Goal: Task Accomplishment & Management: Complete application form

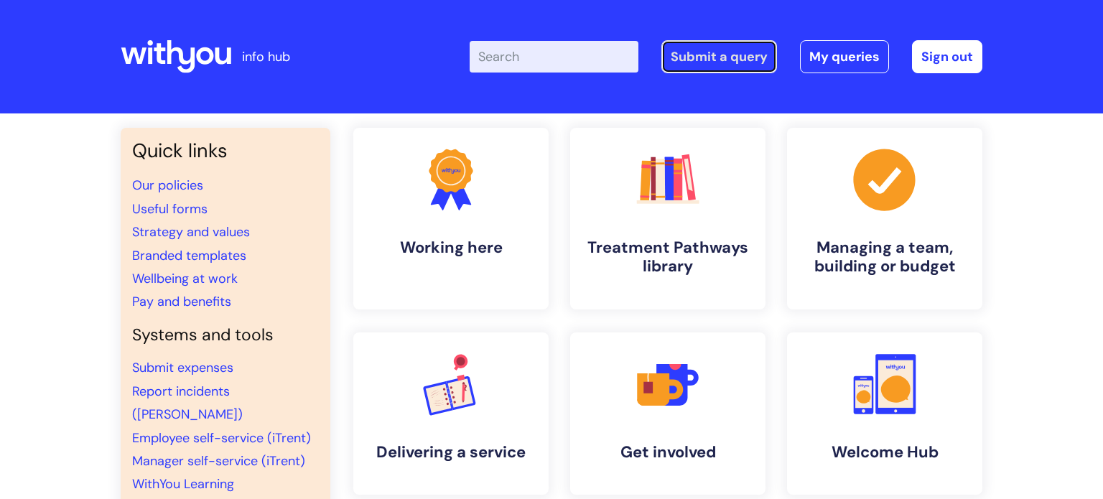
click at [713, 55] on link "Submit a query" at bounding box center [720, 56] width 116 height 33
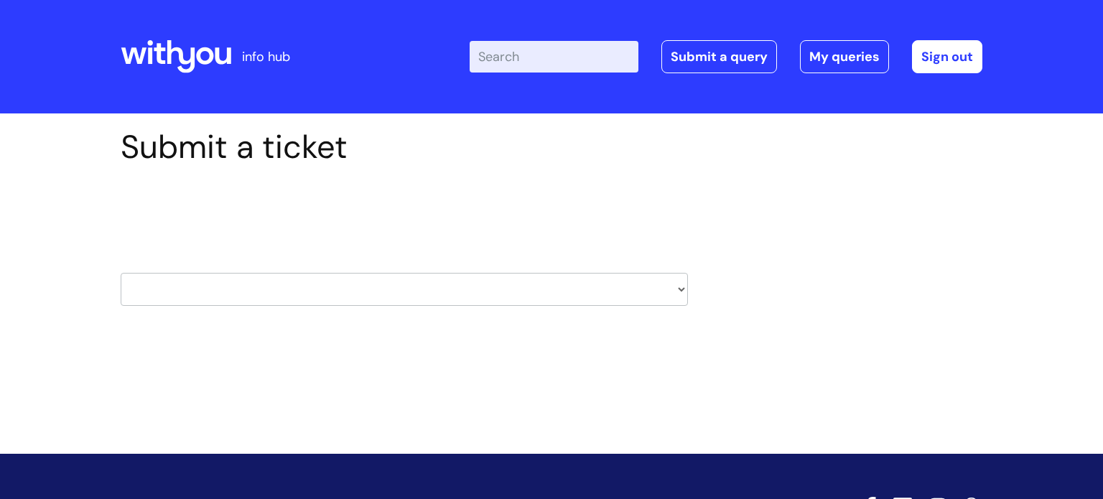
click at [683, 292] on select "HR / People IT and Support Clinical Drug Alerts Finance Accounts Data Support T…" at bounding box center [405, 289] width 568 height 33
select select "it_and_support"
click at [121, 273] on select "HR / People IT and Support Clinical Drug Alerts Finance Accounts Data Support T…" at bounding box center [405, 289] width 568 height 33
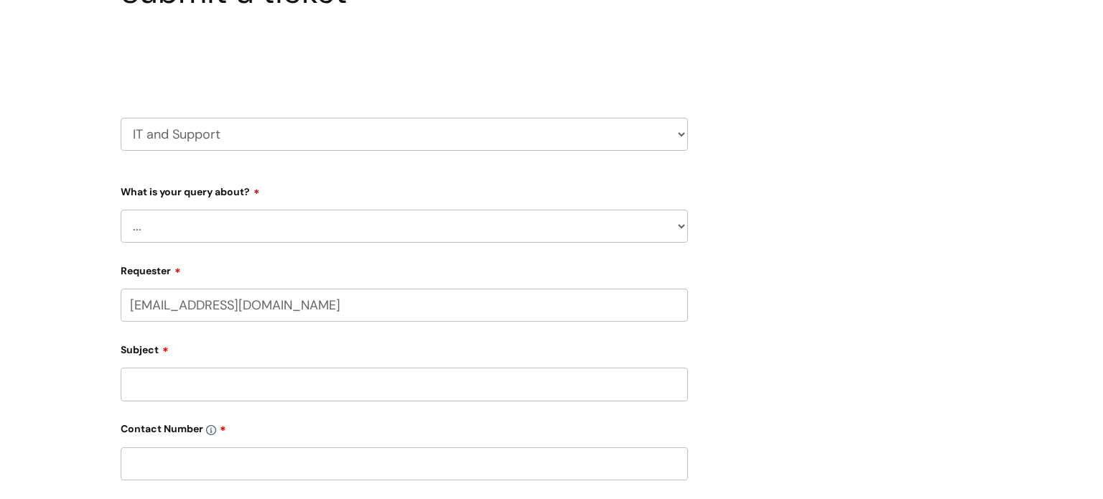
scroll to position [162, 0]
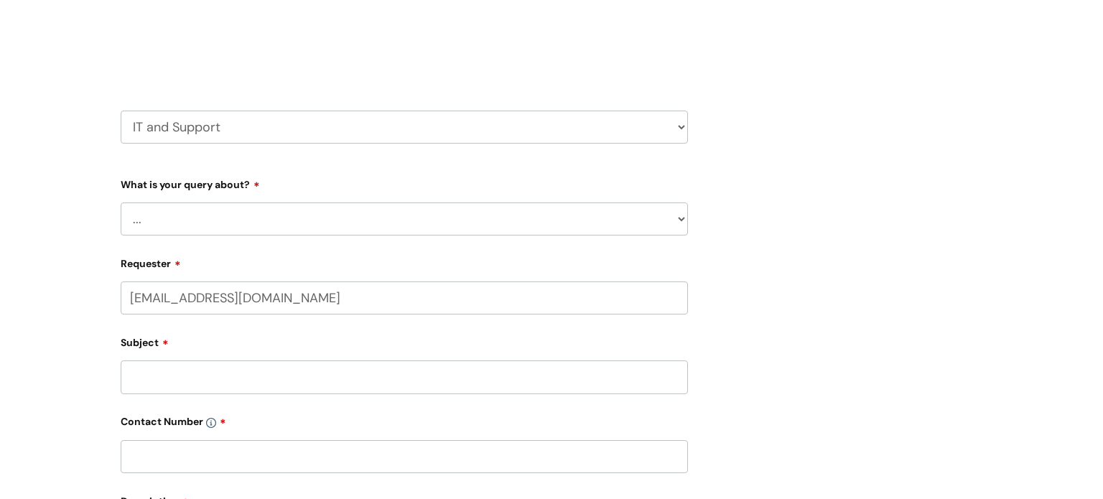
click at [683, 224] on select "... Mobile Phone Reset & MFA Accounts, Starters and Leavers IT Hardware issue I…" at bounding box center [405, 219] width 568 height 33
select select "I need help logging in"
click at [121, 203] on select "... Mobile Phone Reset & MFA Accounts, Starters and Leavers IT Hardware issue I…" at bounding box center [405, 219] width 568 height 33
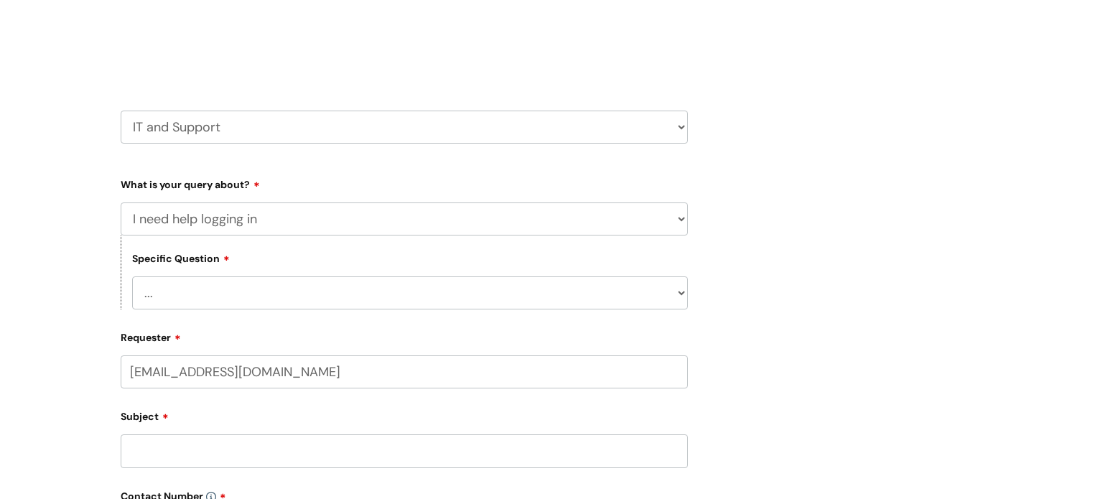
click at [684, 292] on select "... I need help logging into my laptop/chromebook I need access or help logging…" at bounding box center [410, 293] width 556 height 33
select select "I need access or help logging into a system, including Single Sign On"
click at [132, 277] on select "... I need help logging into my laptop/chromebook I need access or help logging…" at bounding box center [410, 293] width 556 height 33
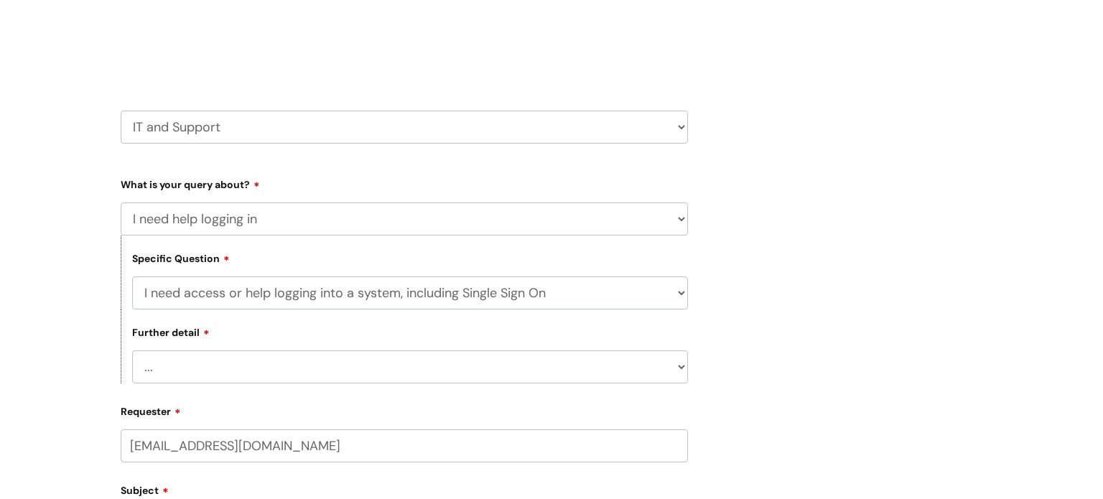
click at [649, 368] on select "... Nebula Halo IT Portal PCMIS Ulysses iTrent CJSM NHS email Summary Care Reco…" at bounding box center [410, 367] width 556 height 33
select select "CJSM"
click at [132, 351] on select "... Nebula Halo IT Portal PCMIS Ulysses iTrent CJSM NHS email Summary Care Reco…" at bounding box center [410, 367] width 556 height 33
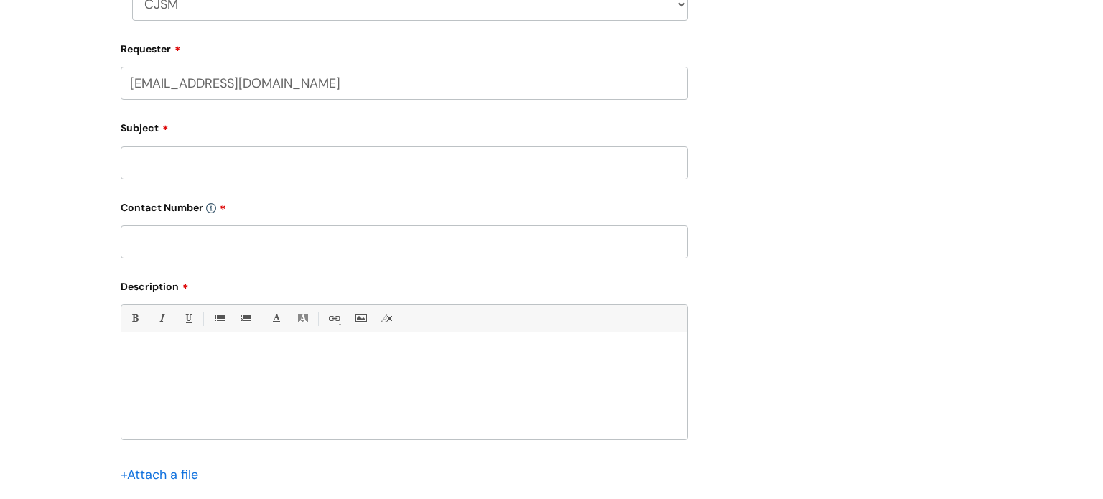
scroll to position [526, 0]
click at [573, 162] on input "Subject" at bounding box center [405, 162] width 568 height 33
type input "e"
type input "New starter CJSM login"
click at [333, 244] on input "text" at bounding box center [405, 241] width 568 height 33
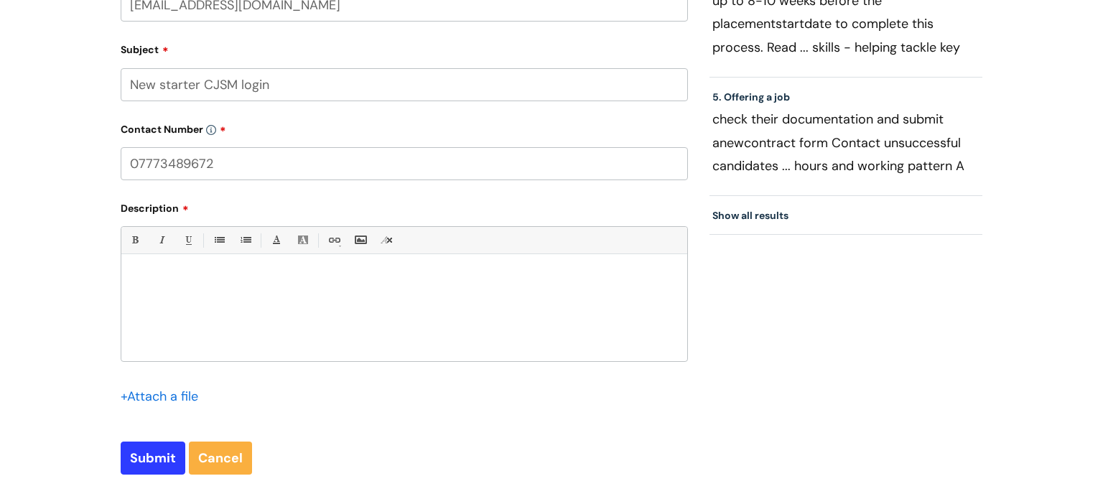
scroll to position [608, 0]
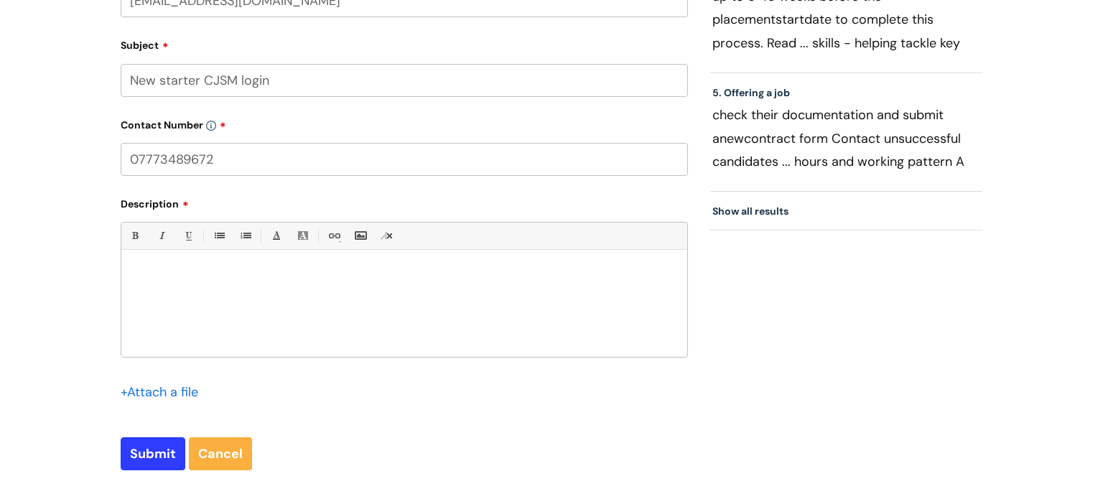
type input "07773489672"
click at [179, 290] on div at bounding box center [404, 307] width 566 height 99
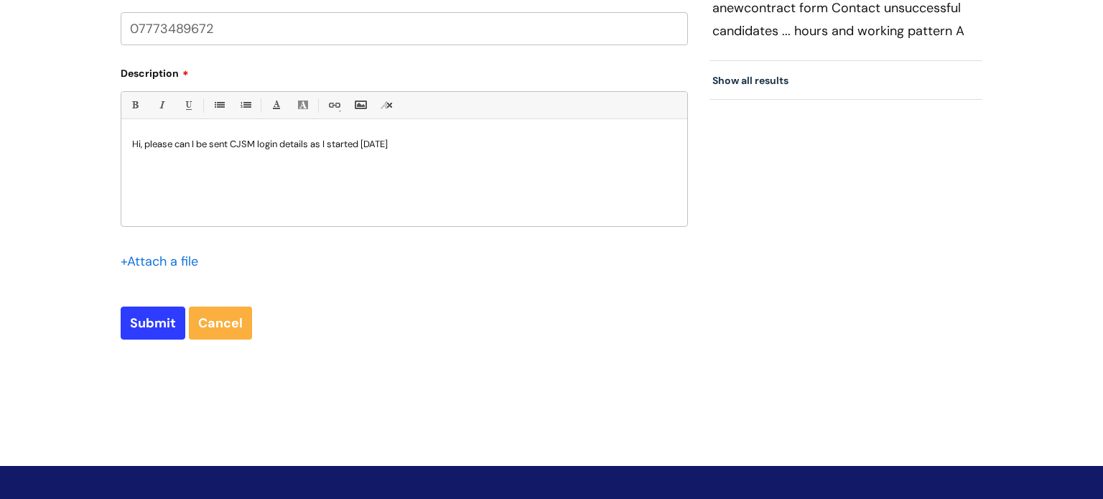
scroll to position [738, 0]
click at [167, 331] on input "Submit" at bounding box center [153, 323] width 65 height 33
type input "Please Wait..."
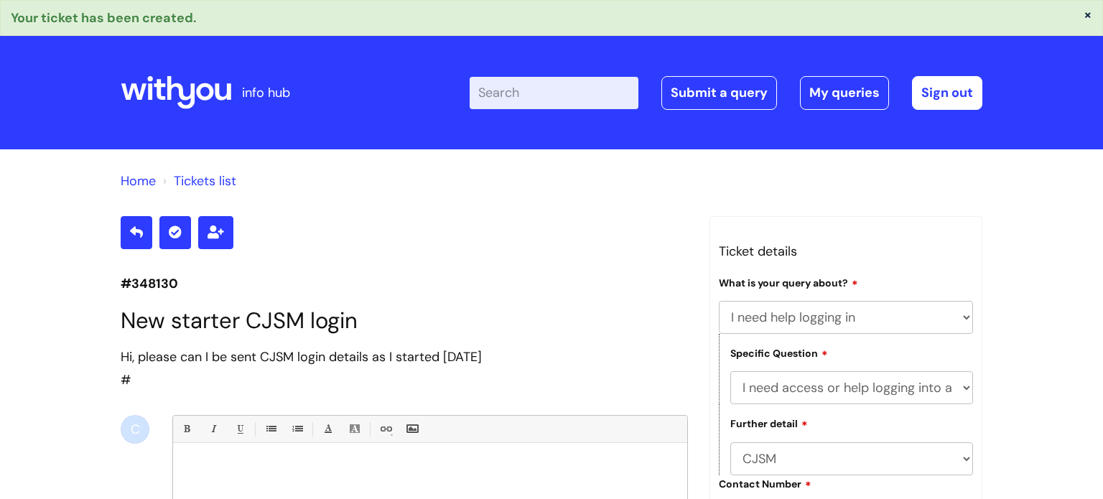
select select "I need help logging in"
select select "I need access or help logging into a system, including Single Sign On"
select select "CJSM"
